Goal: Check status: Check status

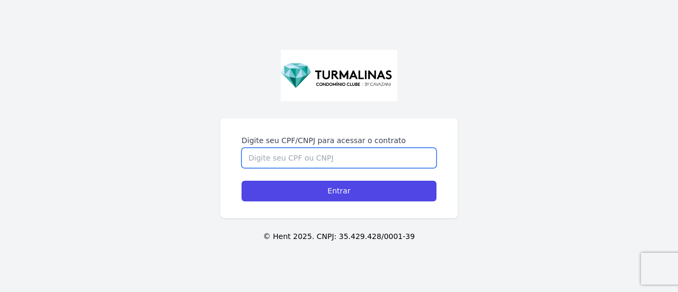
click at [348, 167] on input "Digite seu CPF/CNPJ para acessar o contrato" at bounding box center [338, 158] width 195 height 20
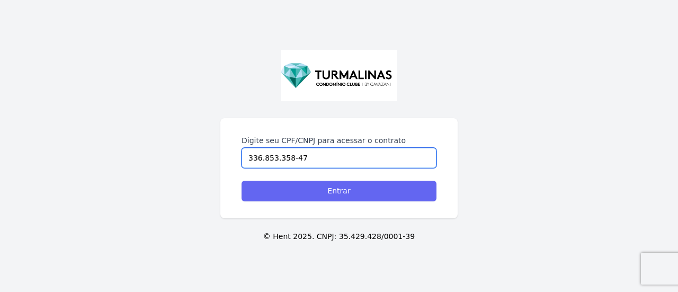
type input "336.853.358-47"
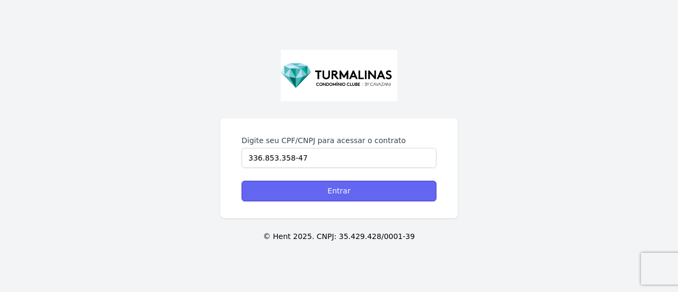
click at [348, 188] on input "Entrar" at bounding box center [338, 191] width 195 height 21
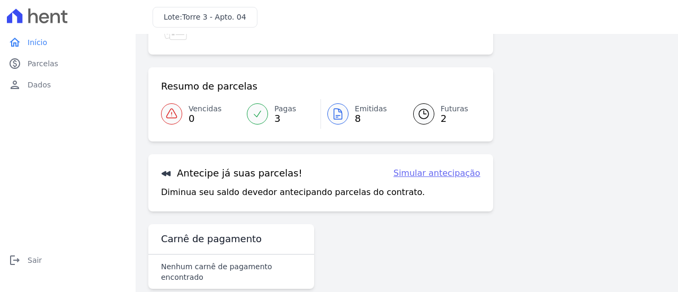
scroll to position [106, 0]
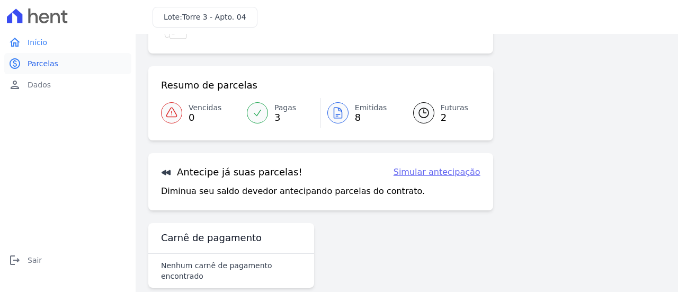
click at [42, 61] on span "Parcelas" at bounding box center [43, 63] width 31 height 11
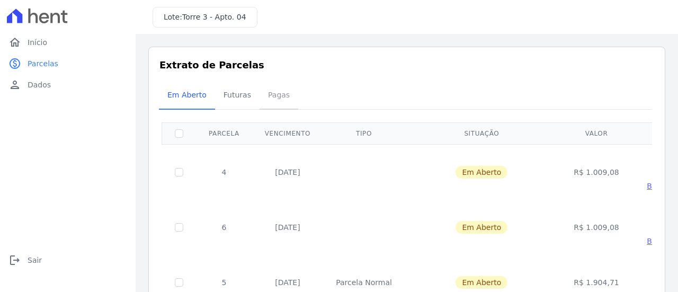
click at [273, 93] on span "Pagas" at bounding box center [279, 94] width 34 height 21
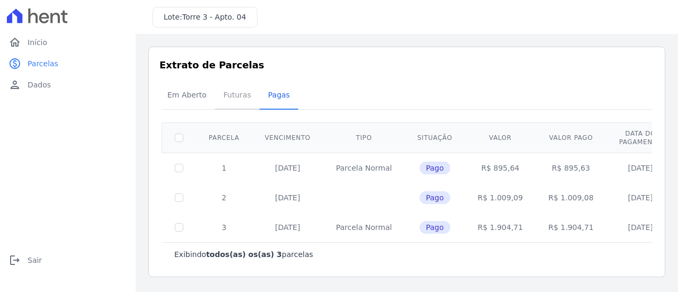
click at [232, 94] on span "Futuras" at bounding box center [237, 94] width 40 height 21
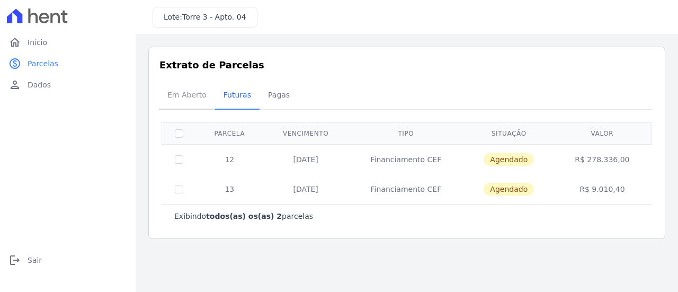
click at [192, 89] on span "Em Aberto" at bounding box center [187, 94] width 52 height 21
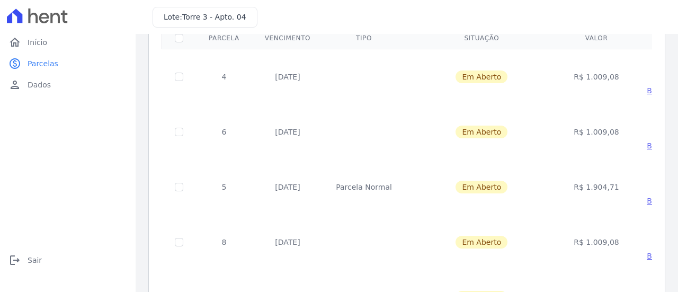
scroll to position [106, 0]
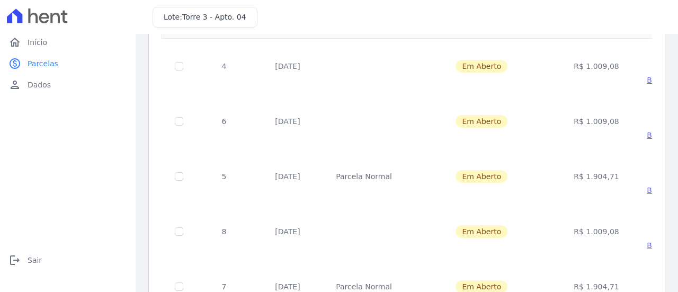
click at [646, 188] on span "Baixar boleto" at bounding box center [670, 190] width 49 height 8
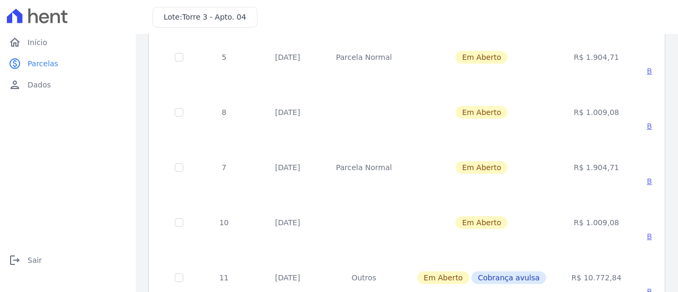
scroll to position [0, 0]
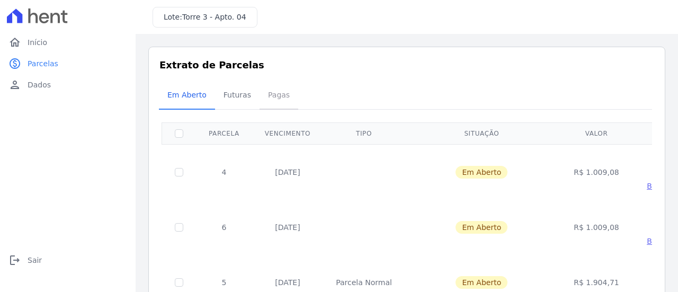
click at [274, 100] on span "Pagas" at bounding box center [279, 94] width 34 height 21
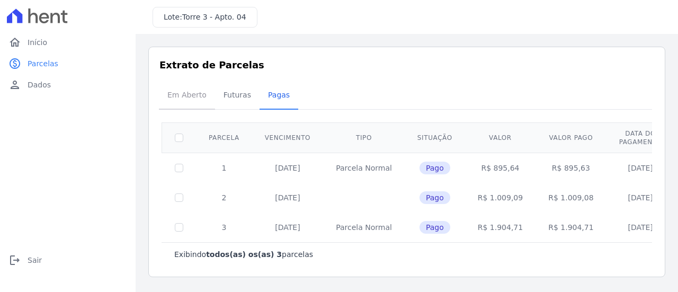
click at [197, 100] on span "Em Aberto" at bounding box center [187, 94] width 52 height 21
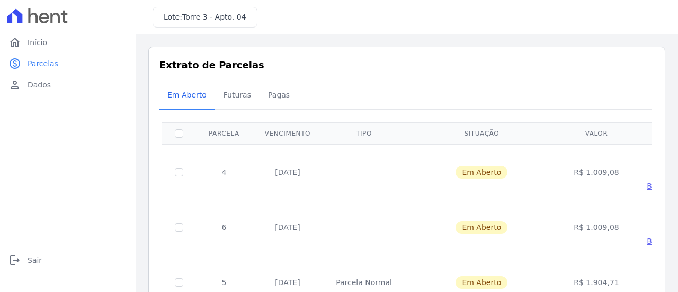
scroll to position [53, 0]
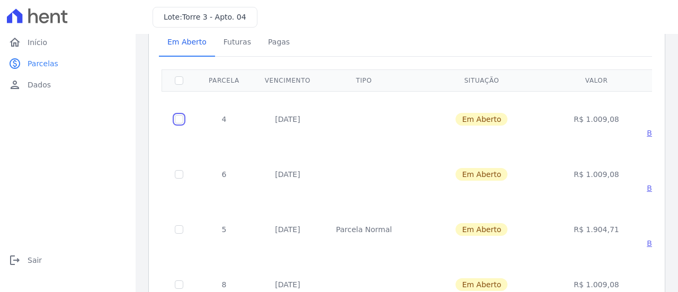
click at [182, 119] on input "checkbox" at bounding box center [179, 119] width 8 height 8
checkbox input "true"
click at [180, 175] on input "checkbox" at bounding box center [179, 174] width 8 height 8
checkbox input "true"
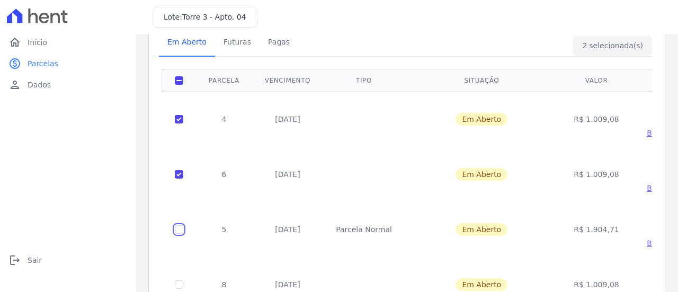
click at [178, 227] on input "checkbox" at bounding box center [179, 229] width 8 height 8
checkbox input "true"
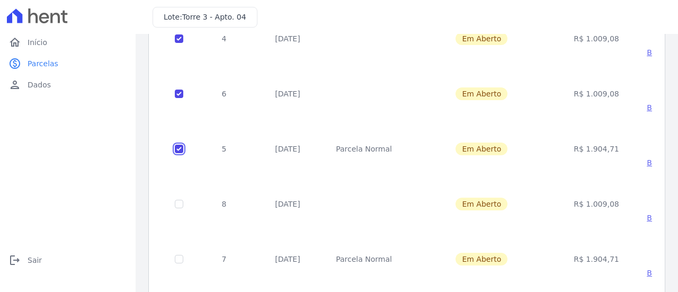
scroll to position [0, 0]
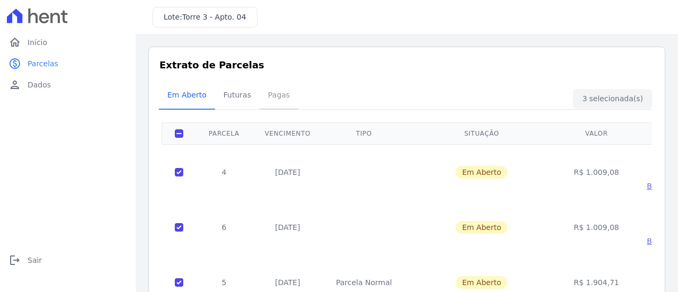
click at [267, 94] on span "Pagas" at bounding box center [279, 94] width 34 height 21
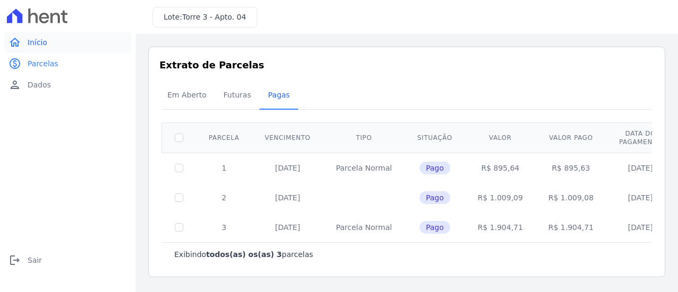
click at [40, 44] on span "Início" at bounding box center [38, 42] width 20 height 11
